Goal: Information Seeking & Learning: Check status

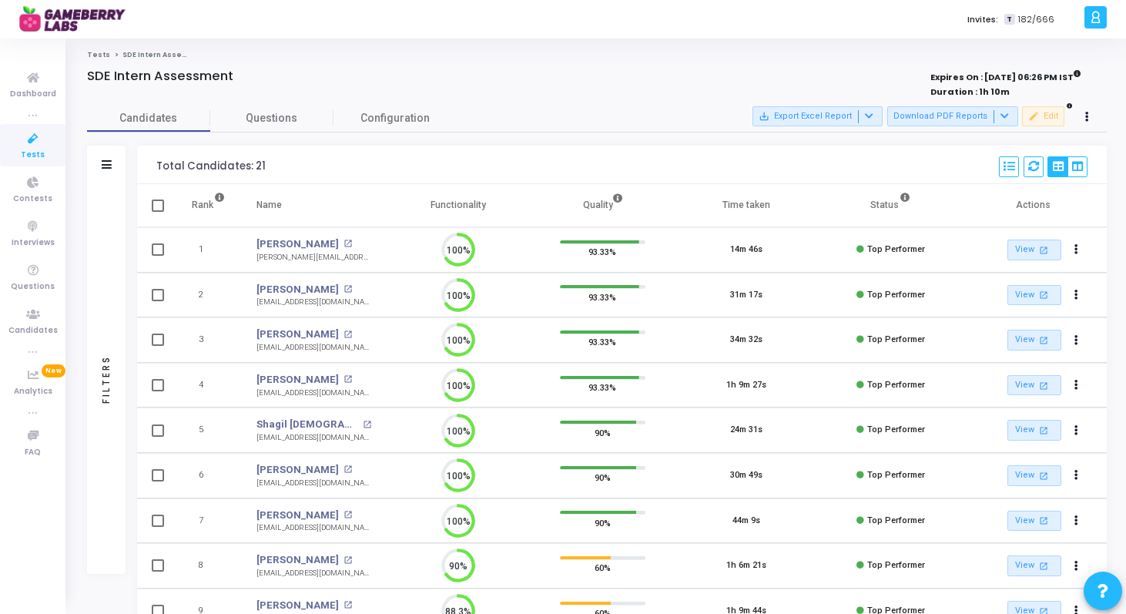
click at [28, 144] on icon at bounding box center [33, 138] width 32 height 19
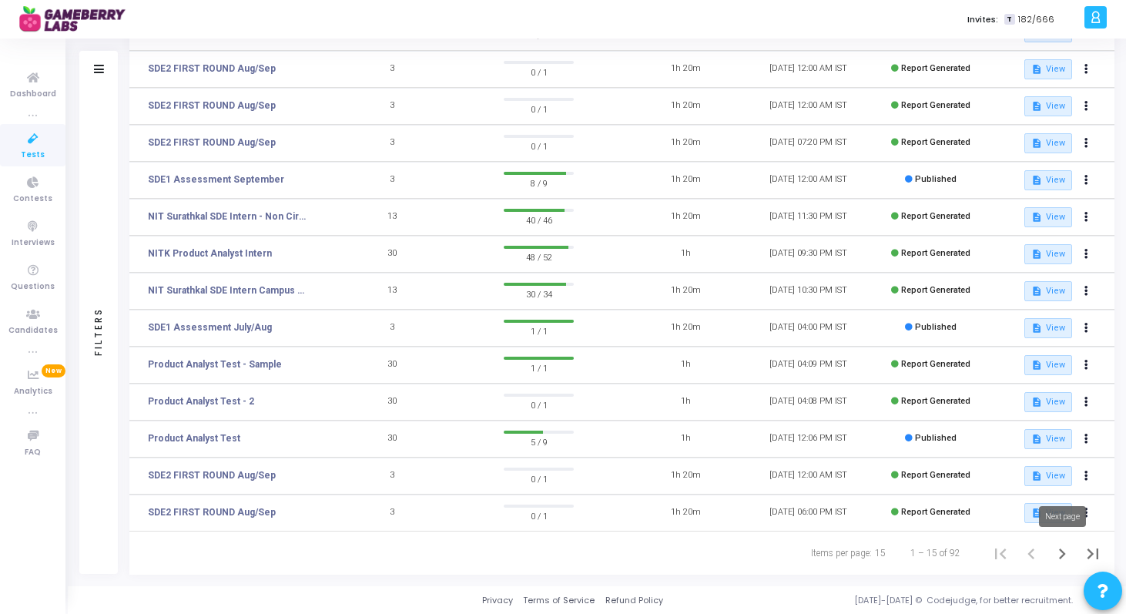
click at [1063, 553] on icon "Next page" at bounding box center [1062, 553] width 7 height 11
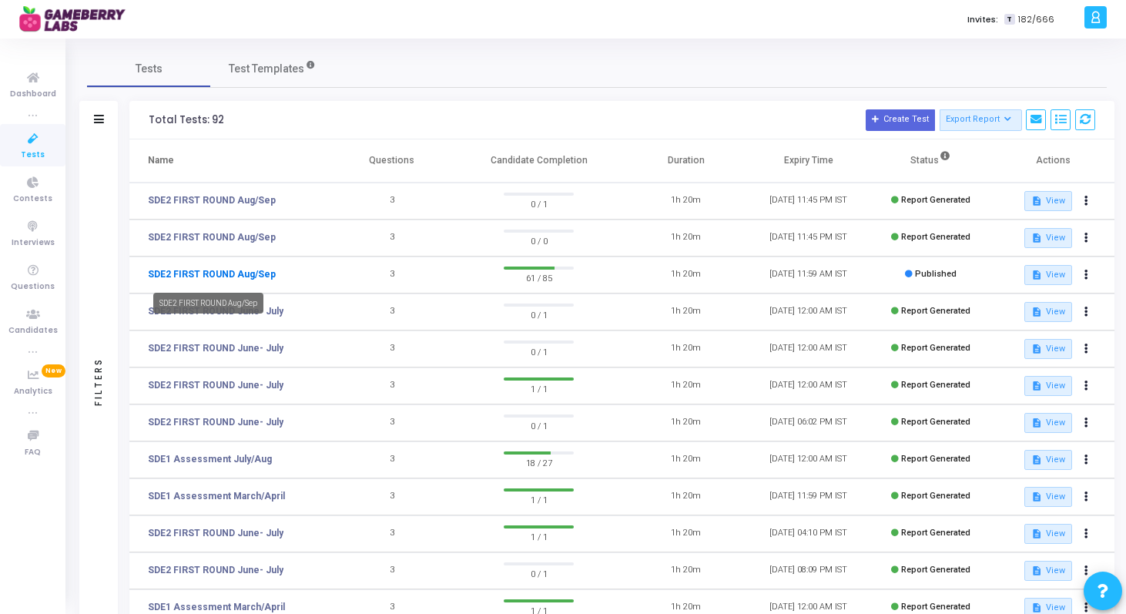
click at [255, 269] on link "SDE2 FIRST ROUND Aug/Sep" at bounding box center [212, 274] width 128 height 14
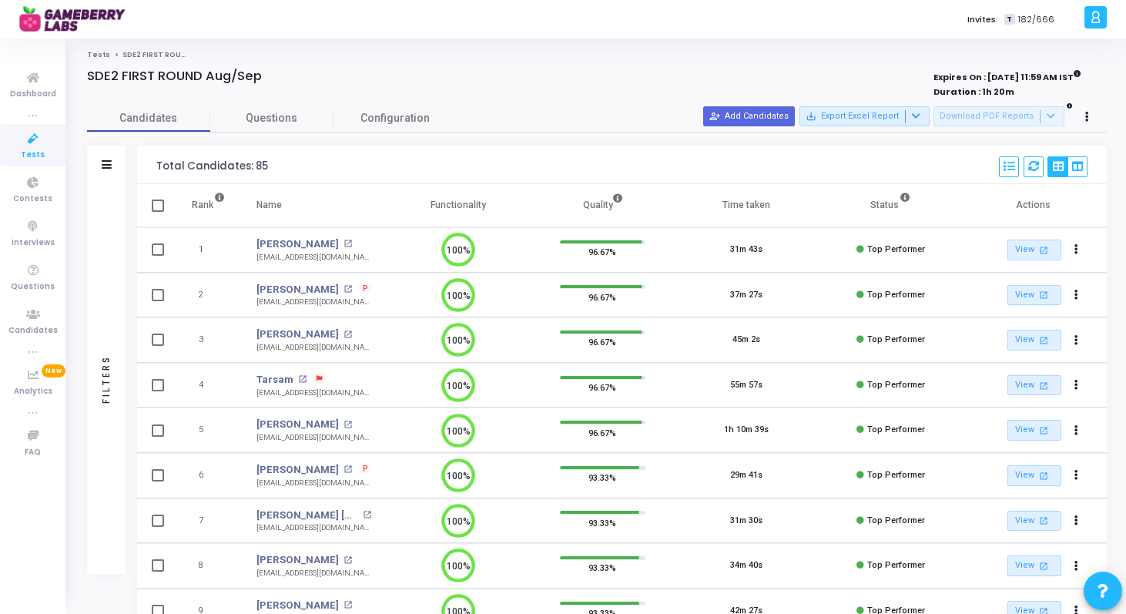
click at [97, 160] on div "Filters" at bounding box center [106, 165] width 39 height 39
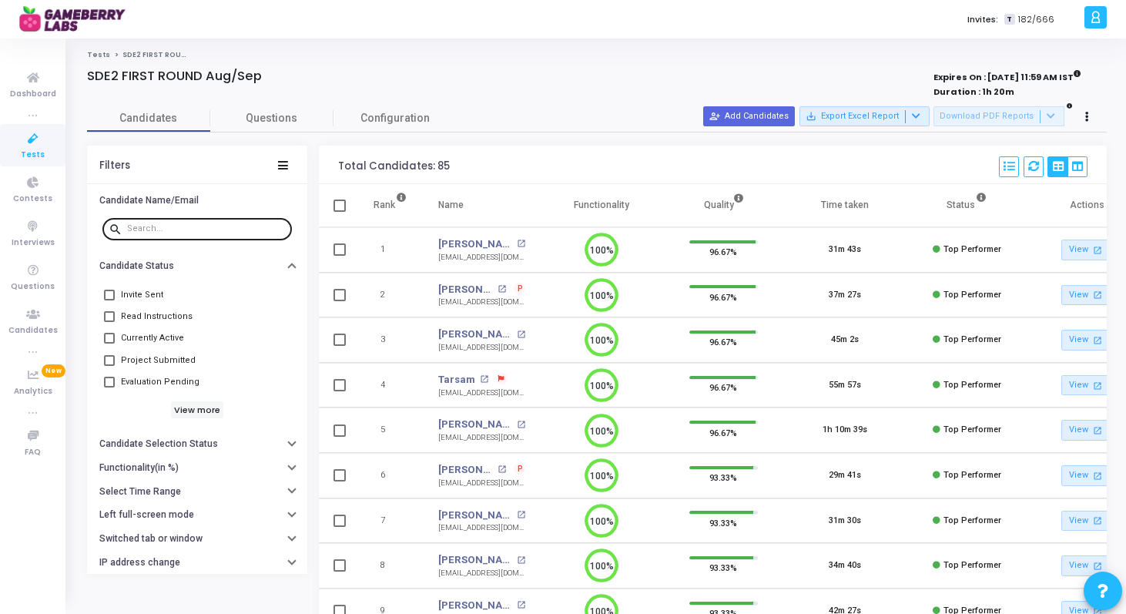
click at [146, 234] on div at bounding box center [206, 228] width 159 height 25
paste input "[EMAIL_ADDRESS][DOMAIN_NAME]"
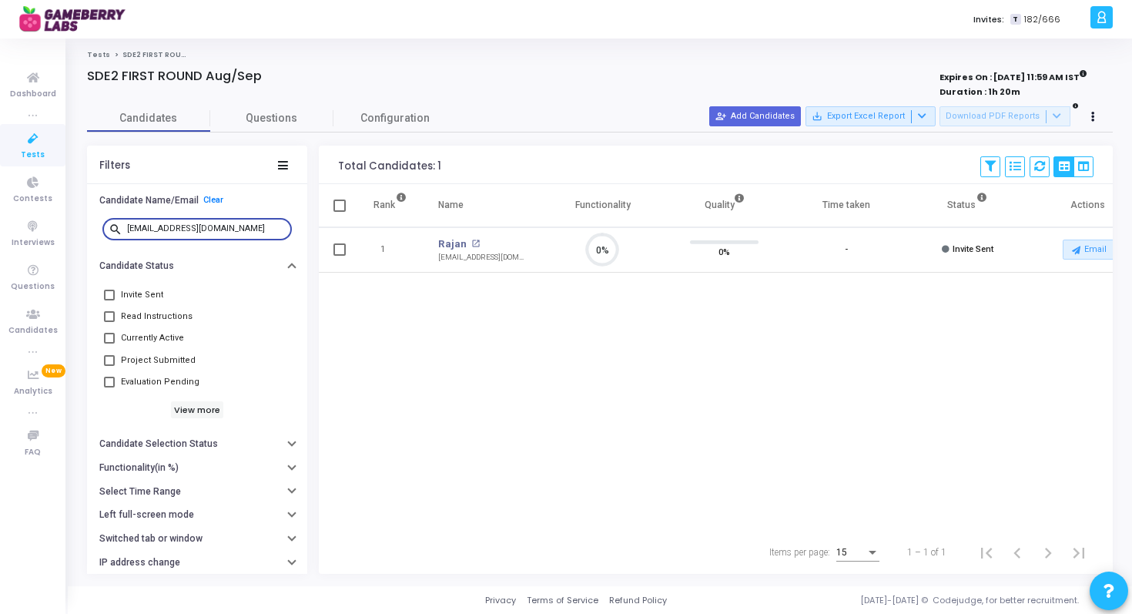
paste input "kaushaldewangan1997"
paste input "meghaljangra"
paste input "aks24ansuman"
type input "[EMAIL_ADDRESS][DOMAIN_NAME]"
click at [38, 149] on span "Tests" at bounding box center [33, 155] width 24 height 13
